Goal: Task Accomplishment & Management: Manage account settings

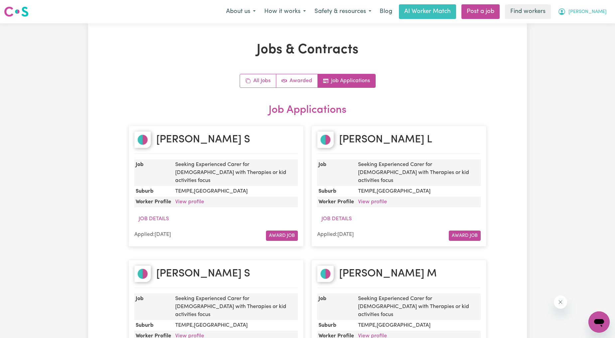
click at [606, 10] on span "[PERSON_NAME]" at bounding box center [587, 11] width 38 height 7
click at [581, 36] on link "Logout" at bounding box center [584, 38] width 52 height 13
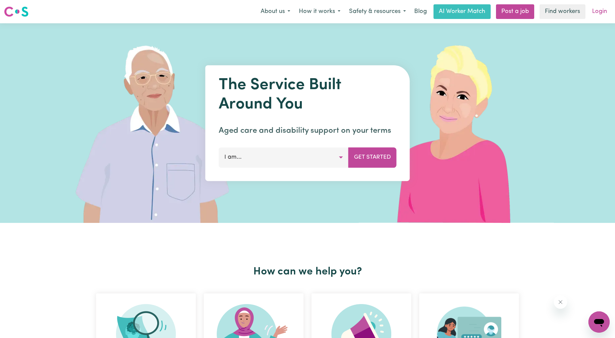
click at [606, 4] on link "Login" at bounding box center [599, 11] width 23 height 15
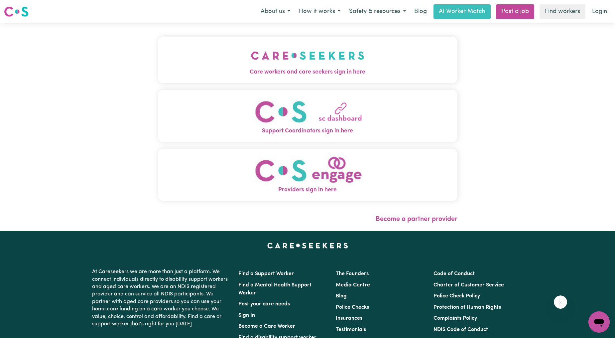
click at [294, 44] on img "Care workers and care seekers sign in here" at bounding box center [307, 55] width 113 height 25
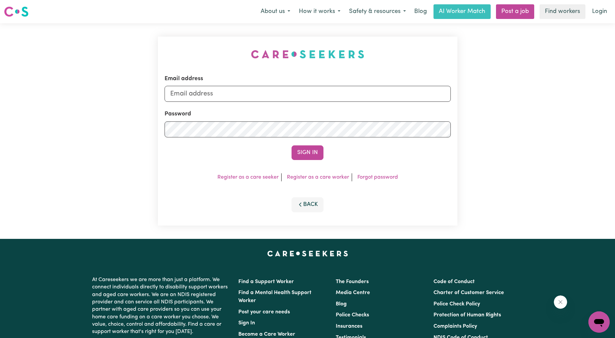
click at [286, 84] on div "Email address" at bounding box center [307, 87] width 286 height 27
drag, startPoint x: 281, startPoint y: 97, endPoint x: 277, endPoint y: 95, distance: 4.2
click at [281, 97] on input "Email address" at bounding box center [307, 94] width 286 height 16
drag, startPoint x: 205, startPoint y: 97, endPoint x: 331, endPoint y: 114, distance: 127.0
click at [331, 114] on form "Email address [EMAIL_ADDRESS][PERSON_NAME][DOMAIN_NAME] Password Sign In" at bounding box center [307, 116] width 286 height 85
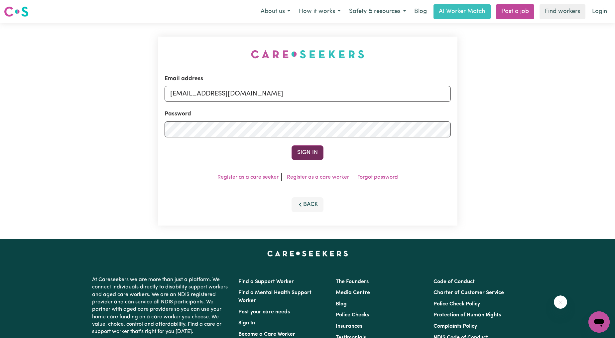
type input "[EMAIL_ADDRESS][DOMAIN_NAME]"
click at [311, 156] on button "Sign In" at bounding box center [307, 152] width 32 height 15
